Goal: Ask a question

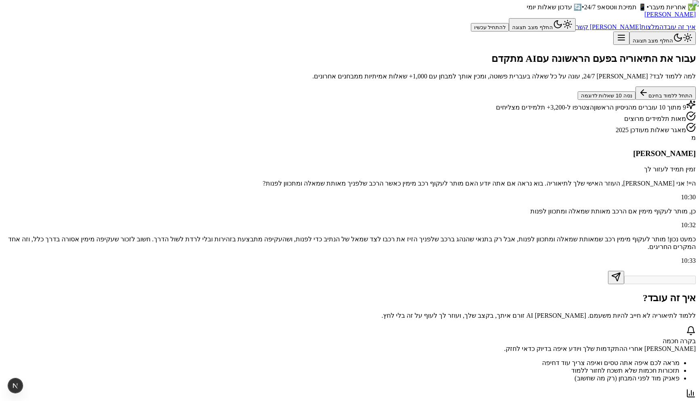
click at [645, 18] on span "[PERSON_NAME]" at bounding box center [670, 14] width 51 height 7
click at [636, 100] on button "התחל ללמוד בחינם" at bounding box center [666, 93] width 60 height 13
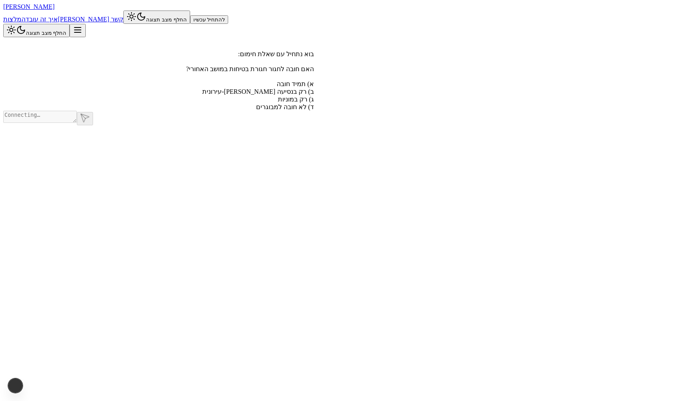
scroll to position [0, 0]
click at [77, 123] on textarea at bounding box center [40, 116] width 74 height 12
type textarea "d"
type textarea "שלום, זה אסף בודק"
click at [250, 118] on div "שלום, זה אסף בודק" at bounding box center [158, 114] width 311 height 8
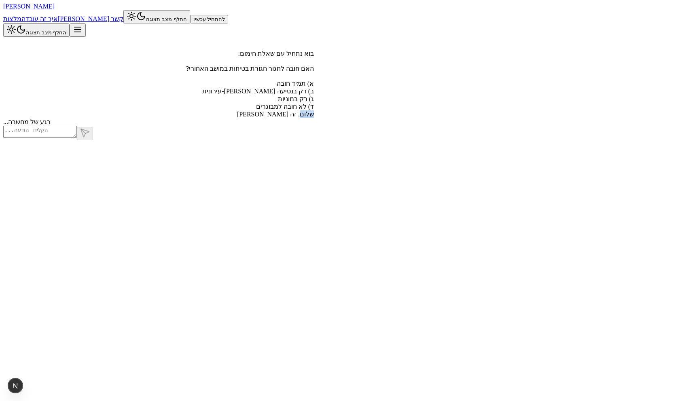
click at [250, 118] on div "שלום, זה אסף בודק" at bounding box center [158, 114] width 311 height 8
copy div "שלום, זה אסף בודק"
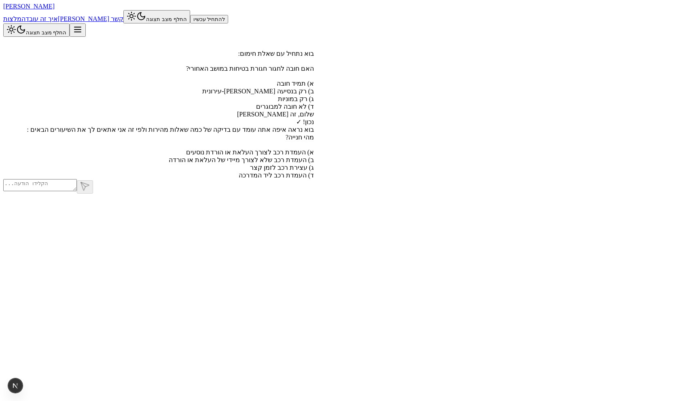
click at [314, 179] on div "בוא נתחיל עם שאלת חימום: האם חובה לחגור חגורת בטיחות במושב האחורי? א) תמיד חובה…" at bounding box center [158, 108] width 311 height 142
click at [55, 10] on span "[PERSON_NAME]" at bounding box center [28, 6] width 51 height 7
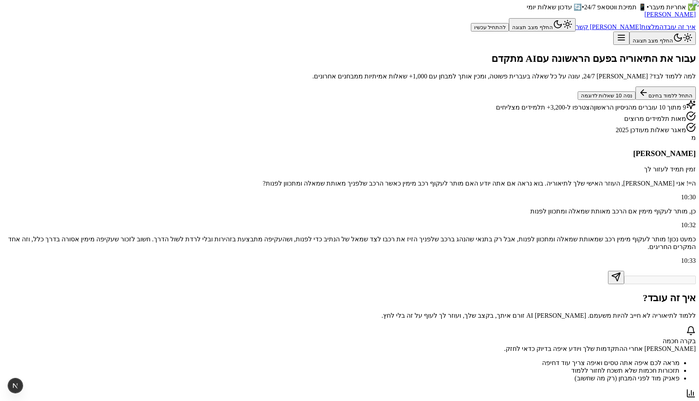
click at [636, 100] on button "התחל ללמוד בחינם" at bounding box center [666, 93] width 60 height 13
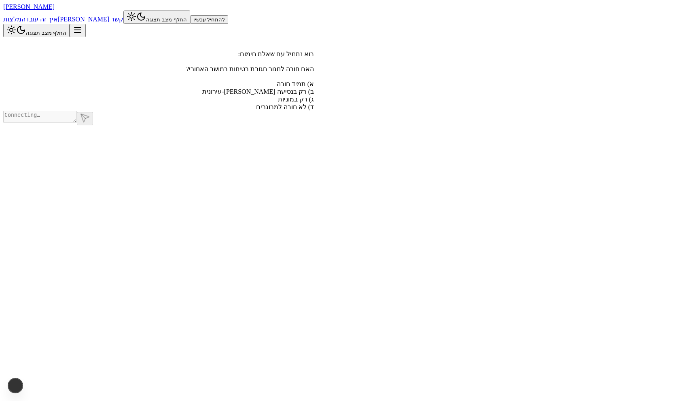
scroll to position [0, 0]
click at [77, 123] on textarea at bounding box center [40, 116] width 74 height 12
type textarea "a"
type textarea "שלום, זה אסף 2"
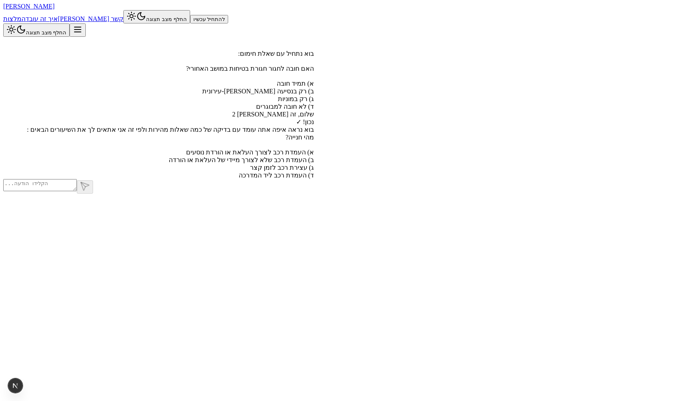
click at [230, 118] on div "שלום, זה אסף 2" at bounding box center [158, 114] width 311 height 8
copy div "שלום, זה אסף 2"
click at [77, 191] on textarea at bounding box center [40, 185] width 74 height 12
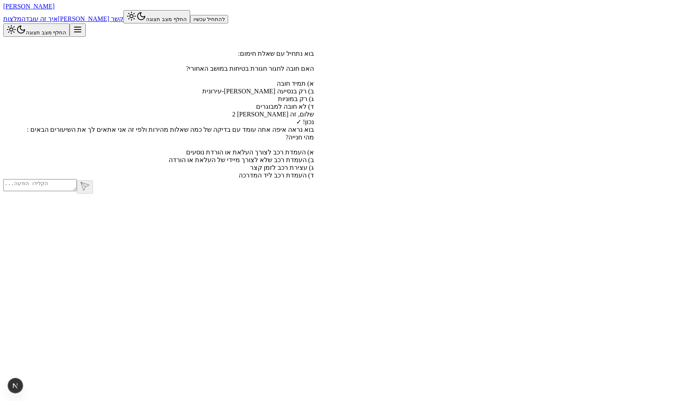
type textarea "ש"
type textarea "למה קשץ"
click at [225, 187] on div "למה קשץ" at bounding box center [158, 183] width 311 height 8
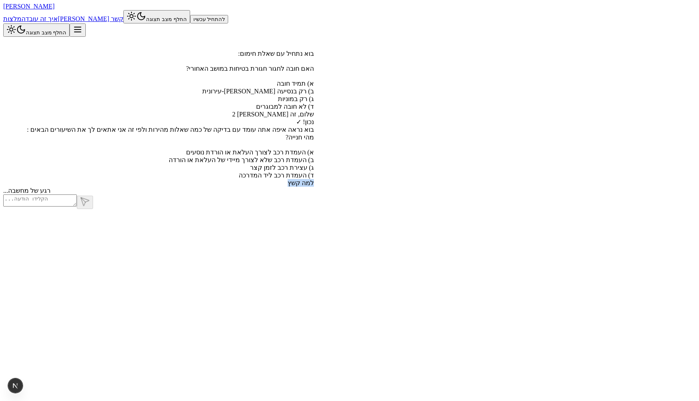
click at [225, 187] on div "למה קשץ" at bounding box center [158, 183] width 311 height 8
copy div "למה קשץ"
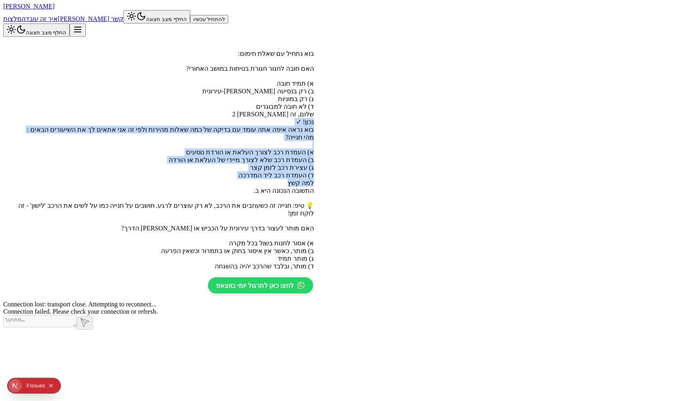
scroll to position [214, 0]
click at [55, 10] on span "[PERSON_NAME]" at bounding box center [28, 6] width 51 height 7
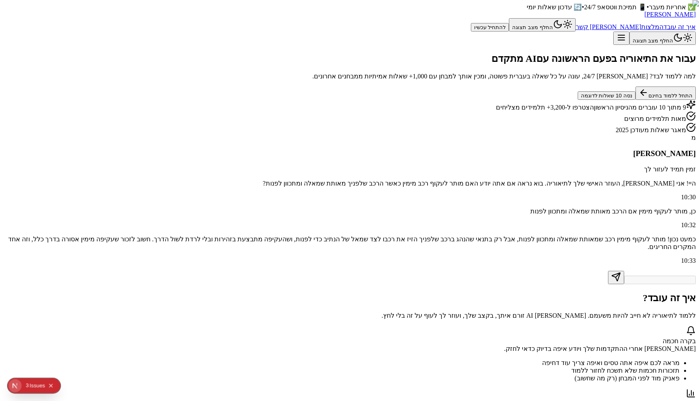
click at [54, 382] on button "Collapse issues badge" at bounding box center [51, 386] width 10 height 10
click at [636, 100] on button "התחל ללמוד בחינם" at bounding box center [666, 93] width 60 height 13
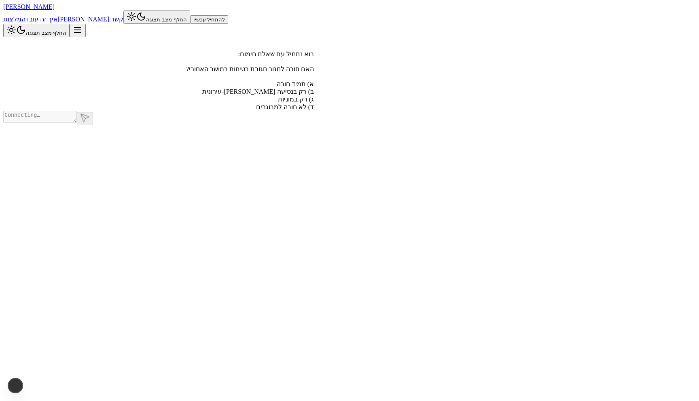
scroll to position [0, 0]
click at [77, 123] on textarea at bounding box center [40, 116] width 74 height 12
type textarea "t"
type textarea "אסף בודק מספר מקרי 66217"
paste textarea "אסף בודק מספר מקרי 66217"
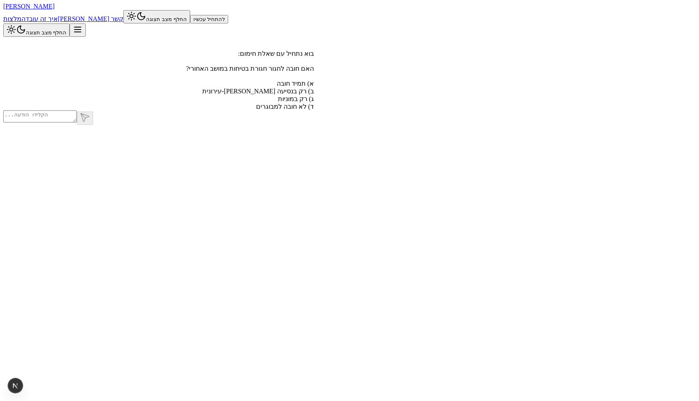
type textarea "אסף בודק מספר מקרי 66217"
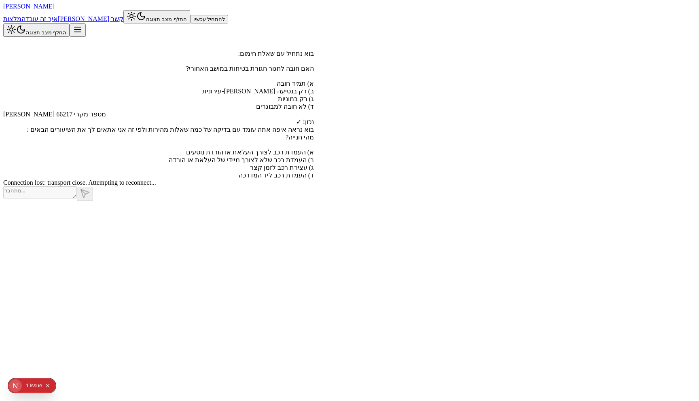
click at [55, 10] on span "[PERSON_NAME]" at bounding box center [28, 6] width 51 height 7
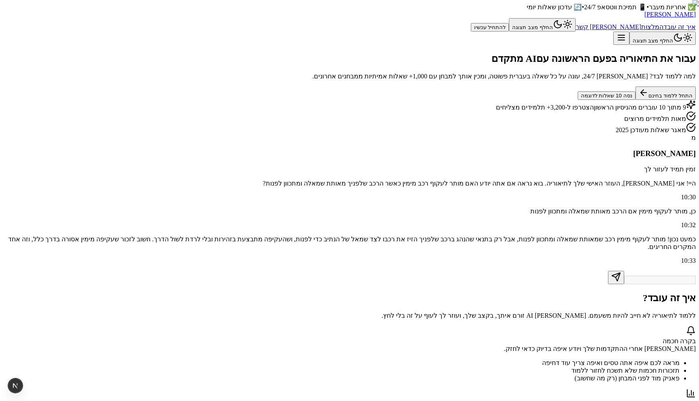
click at [636, 100] on button "התחל ללמוד בחינם" at bounding box center [666, 93] width 60 height 13
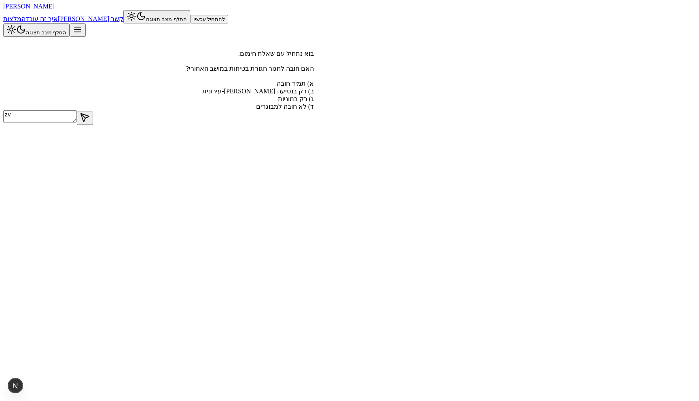
type textarea "z"
type textarea "זה [PERSON_NAME] מספר מקרי 2124242345"
